Goal: Task Accomplishment & Management: Manage account settings

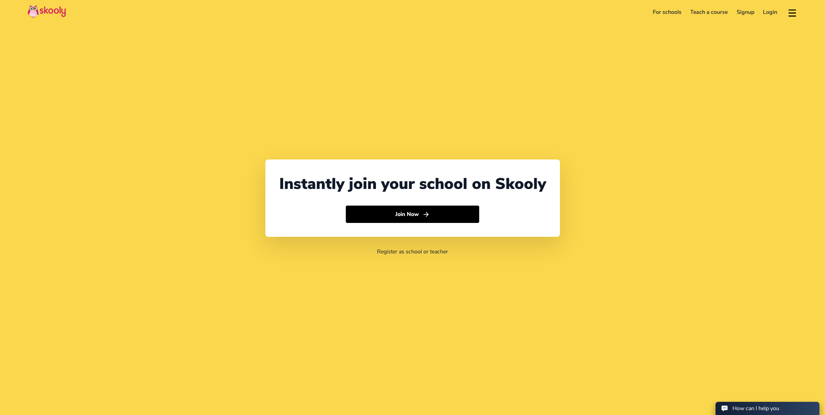
select select "65"
select select "[GEOGRAPHIC_DATA]"
select select "[GEOGRAPHIC_DATA]/[GEOGRAPHIC_DATA]"
click at [771, 15] on link "Login" at bounding box center [770, 12] width 23 height 11
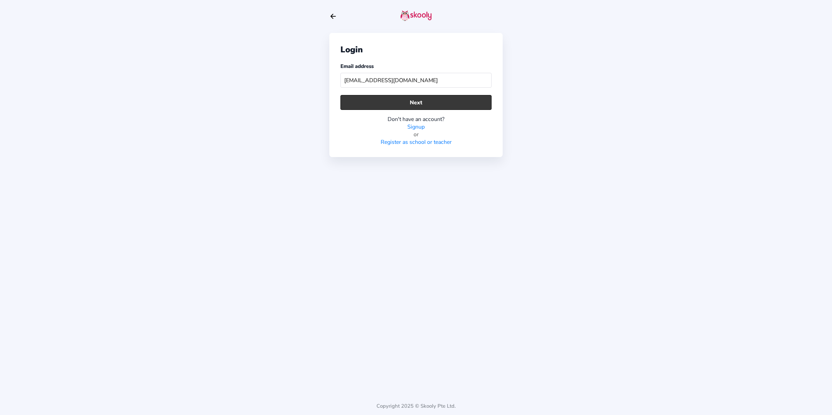
type input "nusaybahhusayn@gmail.com"
drag, startPoint x: 477, startPoint y: 101, endPoint x: 475, endPoint y: 106, distance: 5.3
click at [477, 102] on button "Next" at bounding box center [415, 102] width 151 height 15
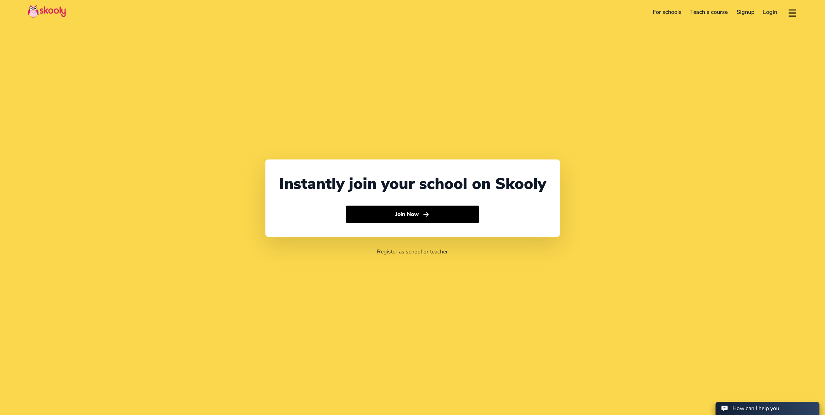
select select "65"
select select "[GEOGRAPHIC_DATA]"
select select "[GEOGRAPHIC_DATA]/[GEOGRAPHIC_DATA]"
